Goal: Information Seeking & Learning: Learn about a topic

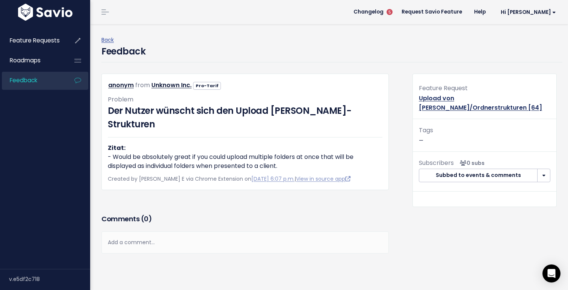
click at [459, 96] on link "Upload von [PERSON_NAME]/Ordnerstrukturen [64]" at bounding box center [480, 103] width 123 height 18
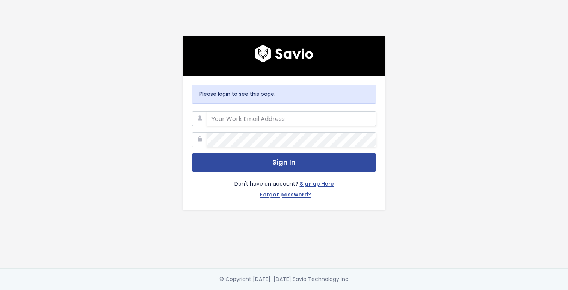
type input "julian@picdrop.com"
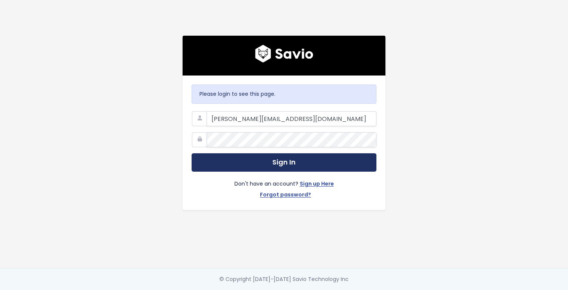
click at [260, 164] on button "Sign In" at bounding box center [284, 162] width 185 height 18
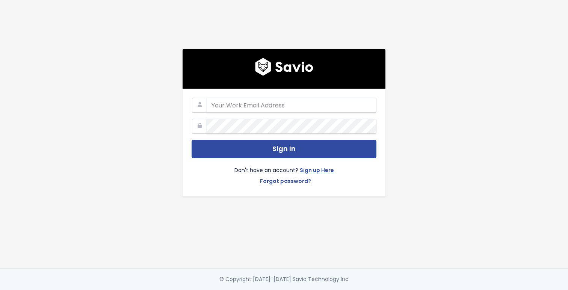
type input "julian@picdrop.com"
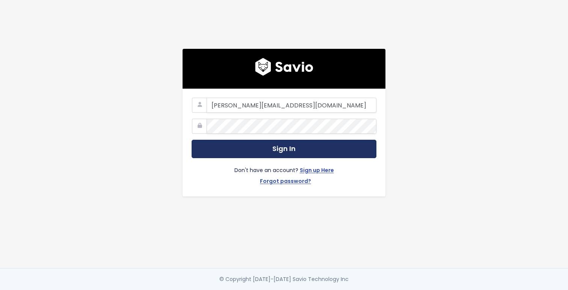
click at [244, 150] on button "Sign In" at bounding box center [284, 149] width 185 height 18
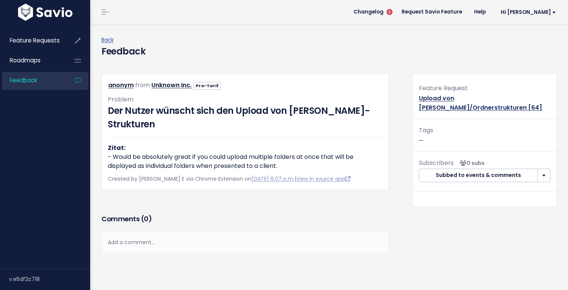
click at [493, 100] on link "Upload von [PERSON_NAME]/Ordnerstrukturen [64]" at bounding box center [480, 103] width 123 height 18
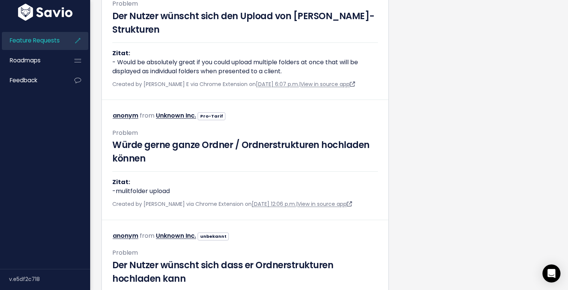
scroll to position [492, 0]
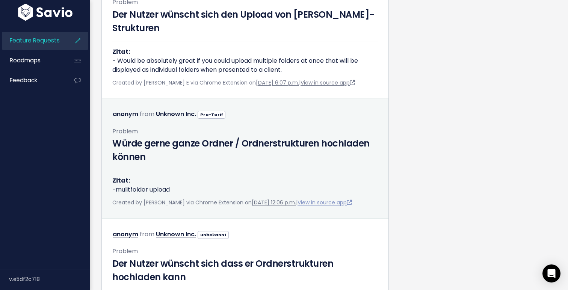
click at [315, 199] on link "View in source app" at bounding box center [325, 203] width 55 height 8
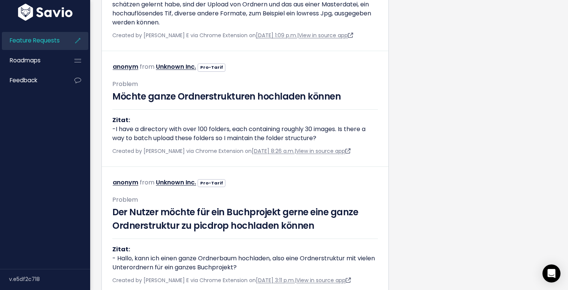
scroll to position [819, 0]
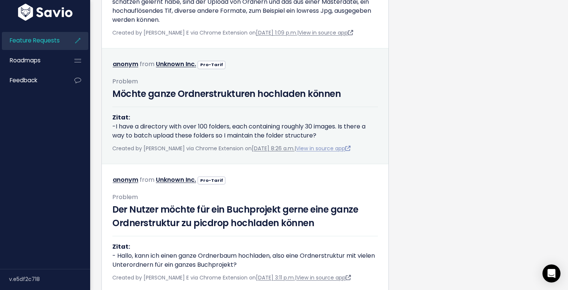
click at [328, 146] on link "View in source app" at bounding box center [323, 149] width 55 height 8
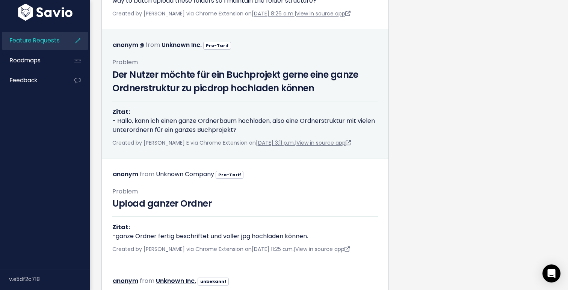
scroll to position [955, 0]
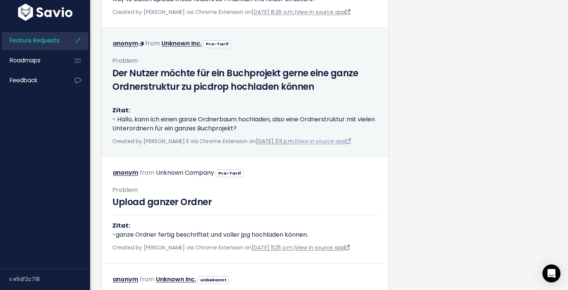
click at [324, 139] on link "View in source app" at bounding box center [324, 142] width 55 height 8
